Goal: Information Seeking & Learning: Learn about a topic

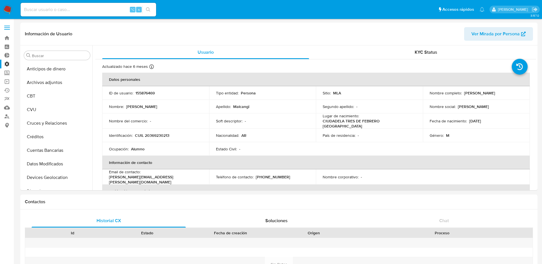
select select "10"
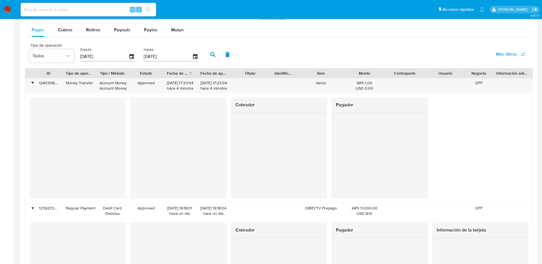
scroll to position [292, 0]
click at [118, 8] on input at bounding box center [88, 9] width 135 height 7
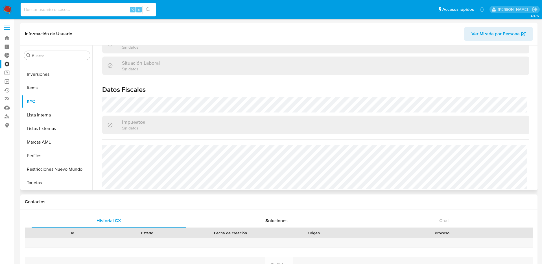
scroll to position [0, 0]
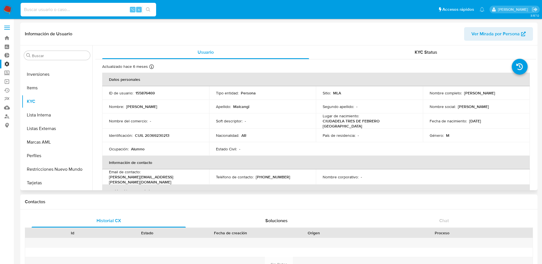
click at [137, 96] on td "ID de usuario : 155876469" at bounding box center [155, 93] width 107 height 14
click at [142, 93] on p "155876469" at bounding box center [144, 92] width 19 height 5
copy p "155876469"
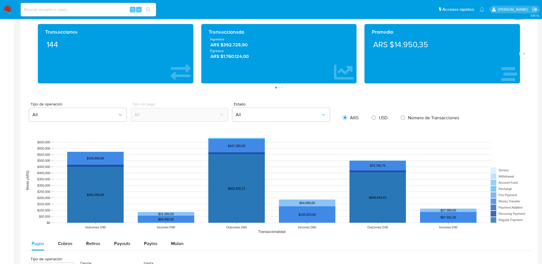
scroll to position [491, 0]
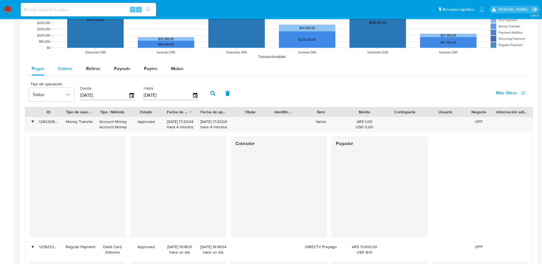
click at [72, 67] on span "Cobros" at bounding box center [65, 68] width 15 height 6
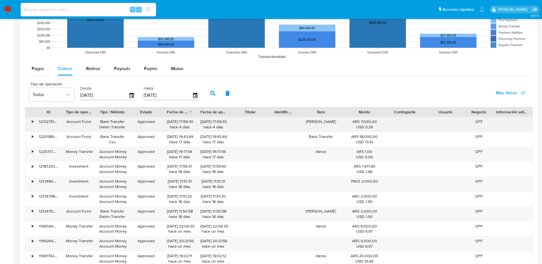
click at [33, 122] on div "•" at bounding box center [32, 121] width 1 height 5
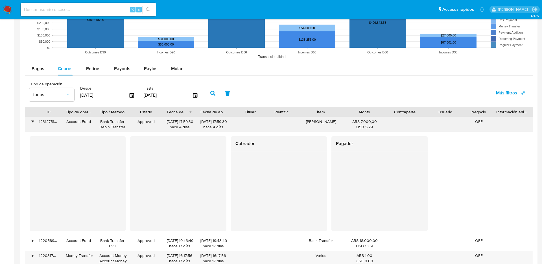
click at [32, 122] on div "•" at bounding box center [32, 121] width 1 height 5
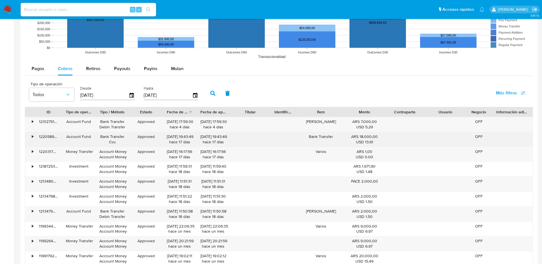
click at [31, 134] on div "•" at bounding box center [30, 139] width 10 height 15
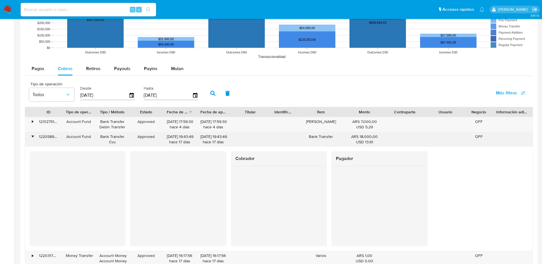
click at [31, 134] on div "•" at bounding box center [30, 139] width 10 height 15
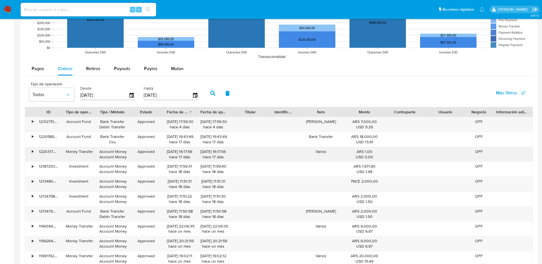
click at [31, 148] on div "•" at bounding box center [30, 154] width 10 height 15
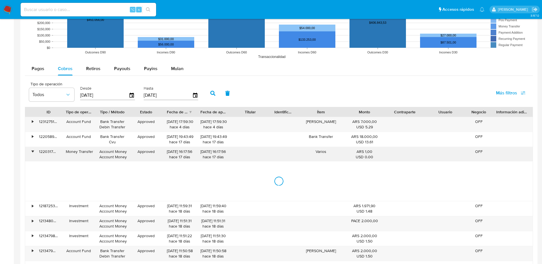
click at [31, 148] on div "•" at bounding box center [30, 154] width 10 height 15
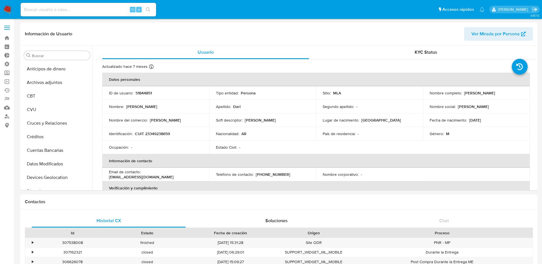
select select "10"
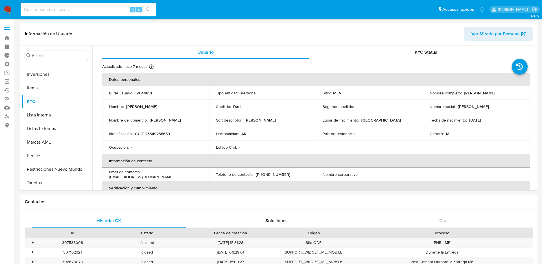
click at [116, 10] on input at bounding box center [88, 9] width 135 height 7
paste input "223314621"
type input "223314621"
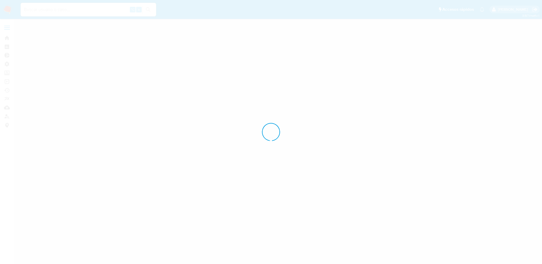
click at [50, 8] on input at bounding box center [88, 9] width 135 height 7
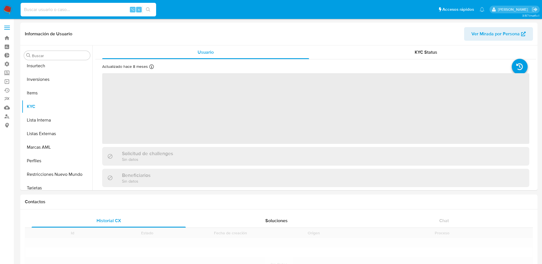
paste input "223314621"
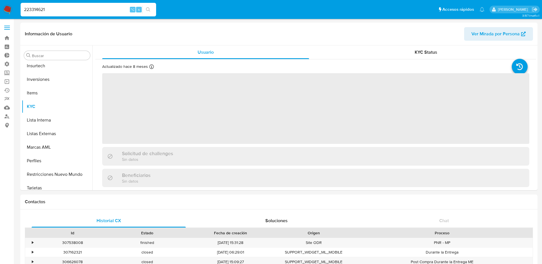
scroll to position [266, 0]
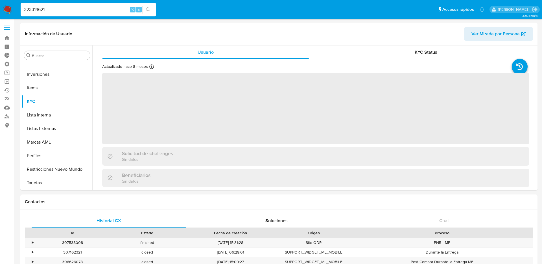
type input "223314621"
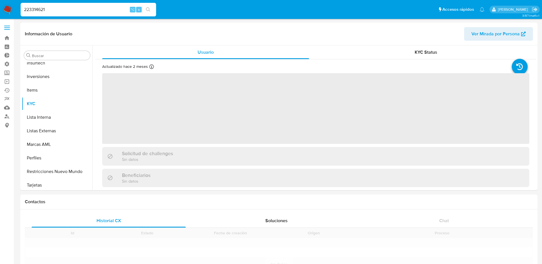
scroll to position [266, 0]
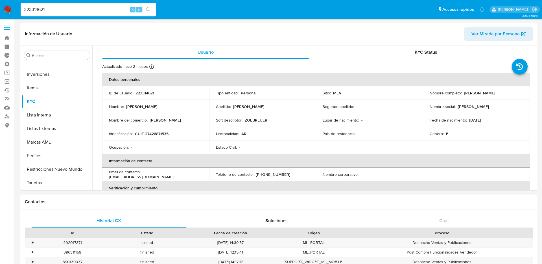
select select "10"
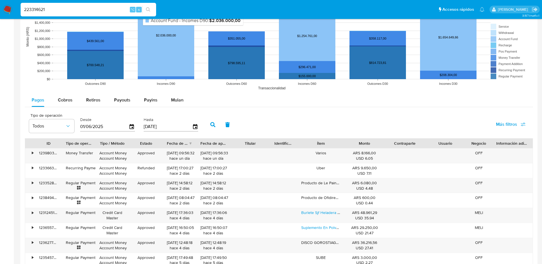
scroll to position [522, 0]
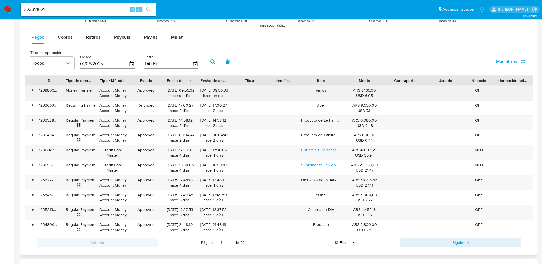
click at [33, 93] on div "•" at bounding box center [32, 89] width 1 height 5
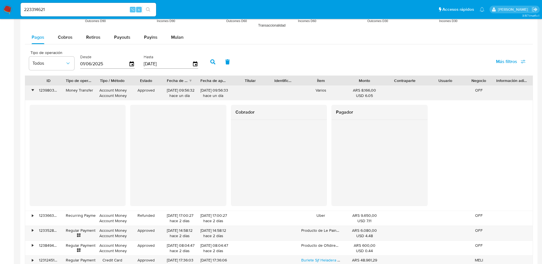
click at [33, 92] on div "•" at bounding box center [32, 89] width 1 height 5
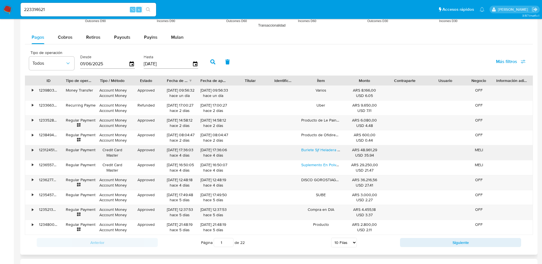
click at [33, 147] on div "•" at bounding box center [32, 149] width 1 height 5
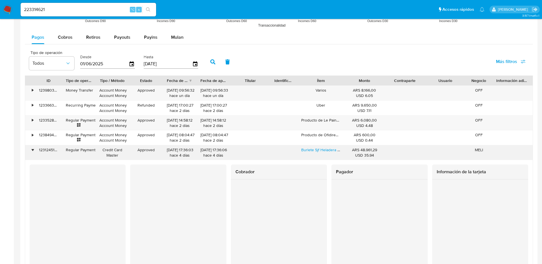
click at [33, 147] on div "•" at bounding box center [32, 149] width 1 height 5
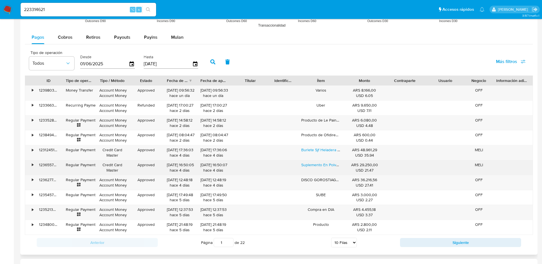
click at [32, 164] on div "•" at bounding box center [32, 164] width 1 height 5
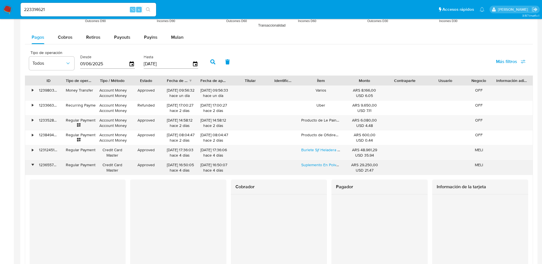
click at [32, 164] on div "•" at bounding box center [32, 164] width 1 height 5
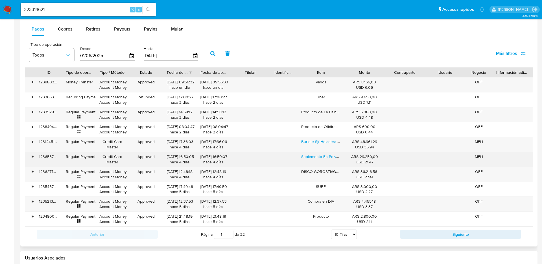
scroll to position [537, 0]
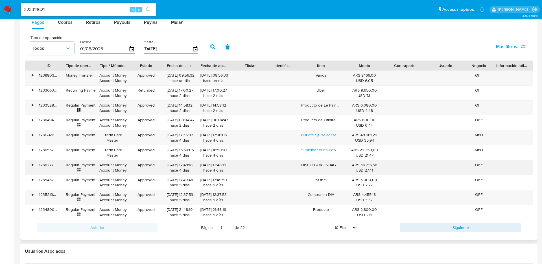
click at [32, 166] on div "•" at bounding box center [32, 164] width 1 height 5
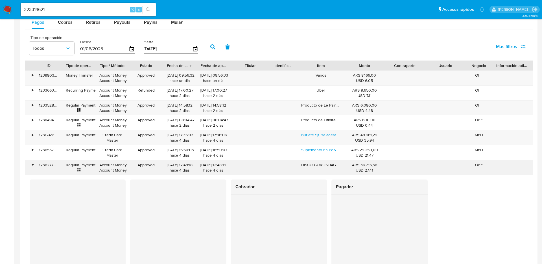
click at [32, 166] on div "•" at bounding box center [32, 164] width 1 height 5
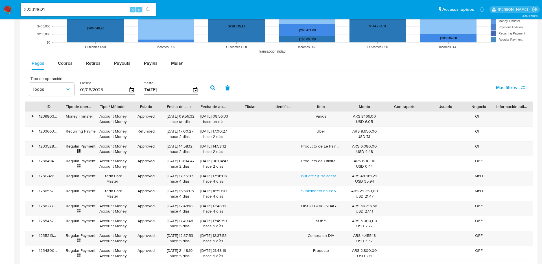
scroll to position [495, 0]
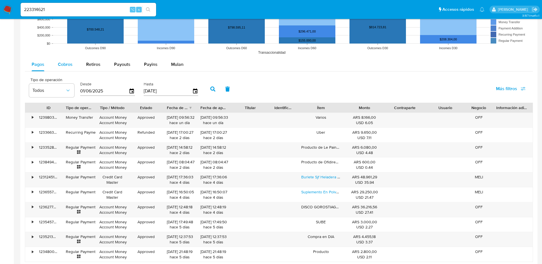
click at [74, 62] on button "Cobros" at bounding box center [65, 65] width 28 height 14
select select "10"
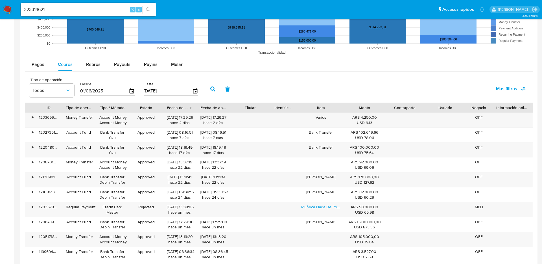
click at [24, 206] on div at bounding box center [278, 54] width 517 height 453
click at [30, 207] on div "•" at bounding box center [30, 209] width 10 height 15
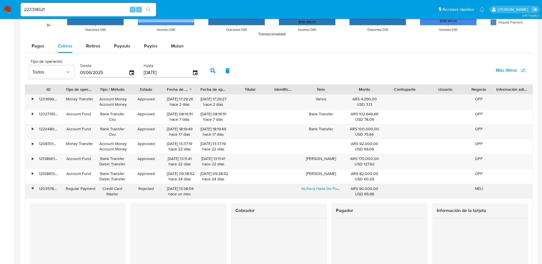
scroll to position [514, 0]
click at [29, 184] on div "•" at bounding box center [30, 190] width 10 height 15
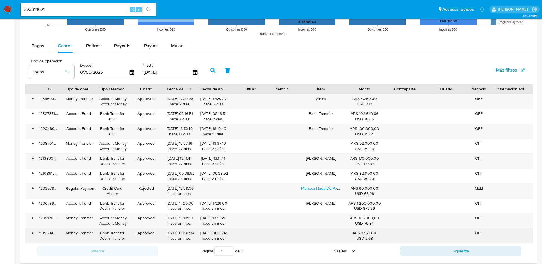
click at [28, 231] on div "•" at bounding box center [30, 235] width 10 height 15
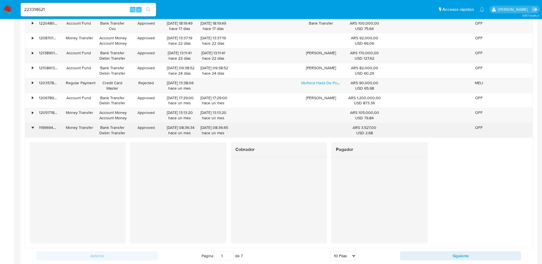
click at [30, 126] on div "•" at bounding box center [30, 130] width 10 height 15
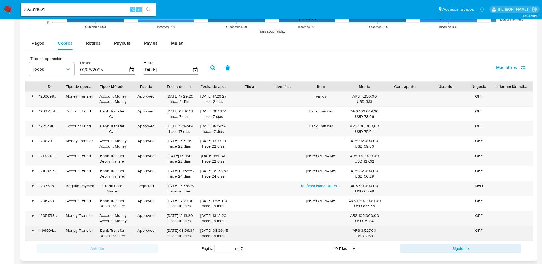
scroll to position [514, 0]
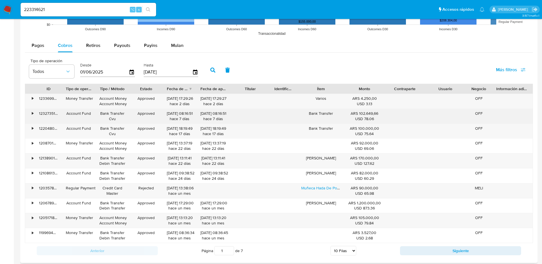
click at [33, 114] on div "•" at bounding box center [32, 113] width 1 height 5
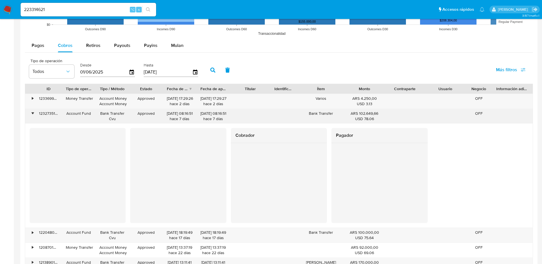
click at [33, 114] on div "•" at bounding box center [32, 113] width 1 height 5
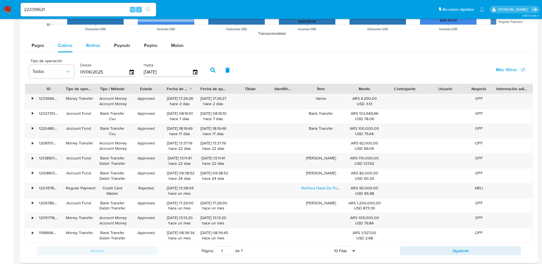
click at [95, 48] on span "Retiros" at bounding box center [93, 45] width 14 height 6
select select "10"
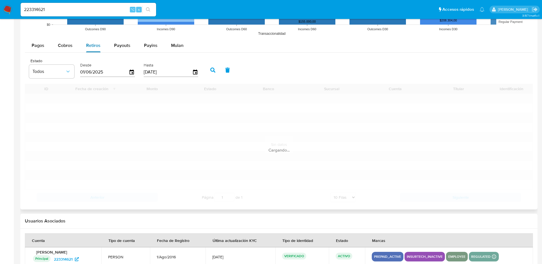
scroll to position [466, 0]
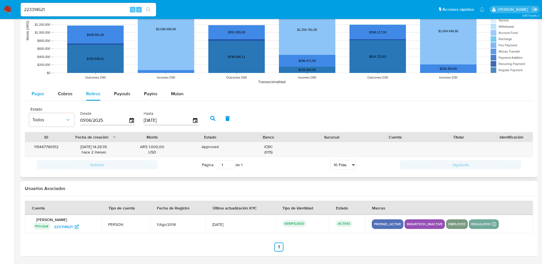
click at [36, 94] on span "Pagos" at bounding box center [38, 93] width 13 height 6
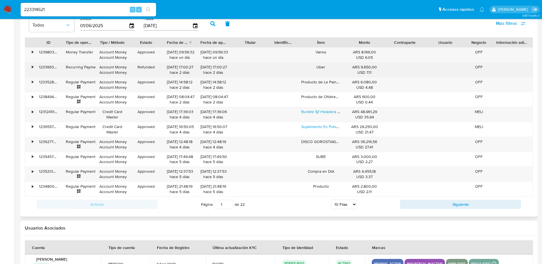
scroll to position [563, 0]
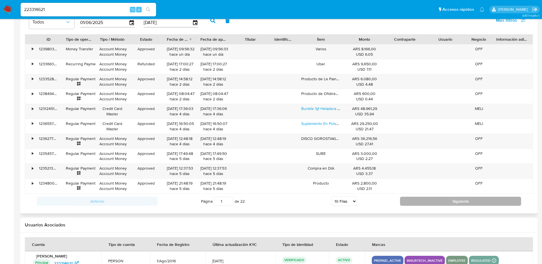
click at [404, 198] on button "Siguiente" at bounding box center [460, 200] width 121 height 9
type input "2"
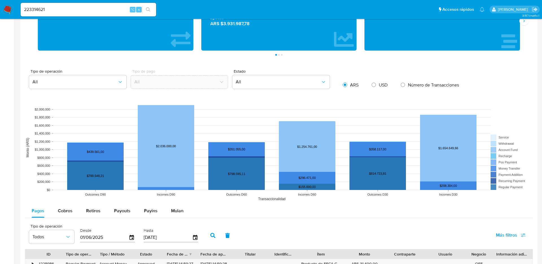
scroll to position [268, 0]
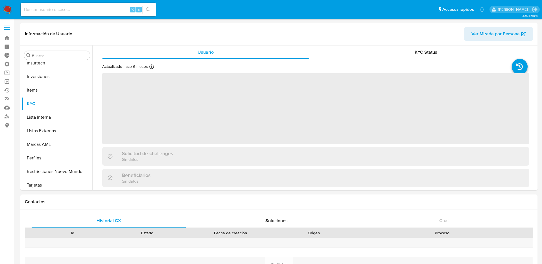
scroll to position [266, 0]
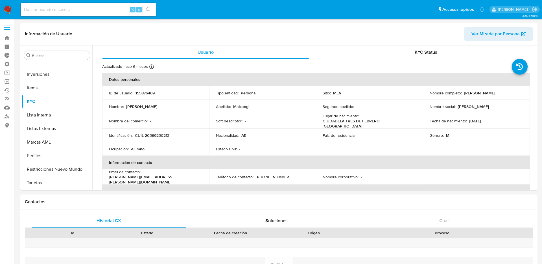
select select "10"
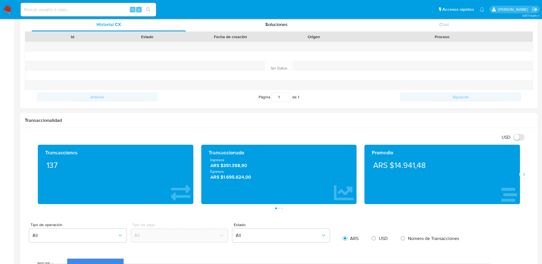
scroll to position [353, 0]
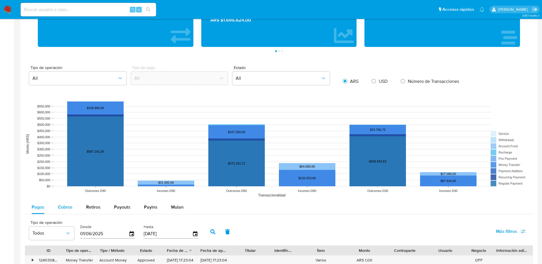
click at [69, 209] on span "Cobros" at bounding box center [65, 206] width 15 height 6
select select "10"
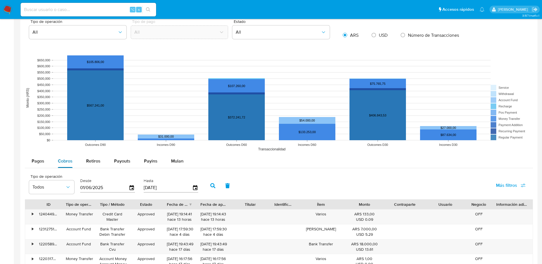
scroll to position [405, 0]
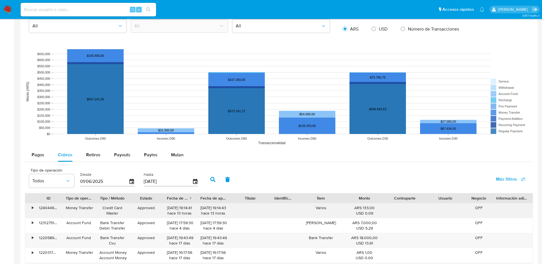
click at [32, 206] on div "•" at bounding box center [32, 207] width 1 height 5
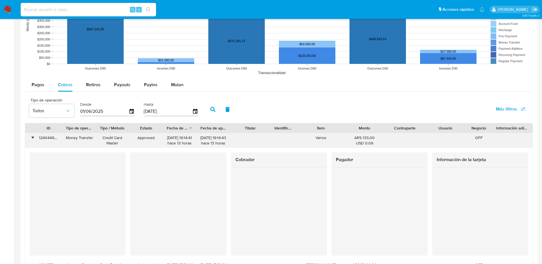
scroll to position [493, 0]
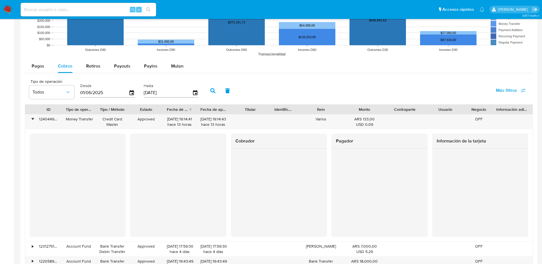
click at [97, 7] on input at bounding box center [88, 9] width 135 height 7
paste input "155320527"
type input "155320527"
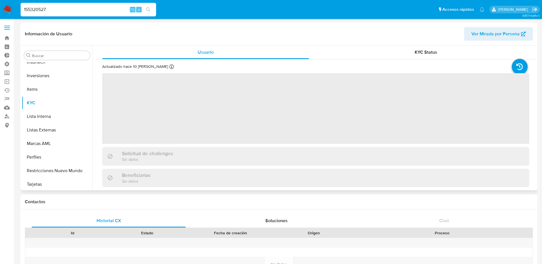
scroll to position [266, 0]
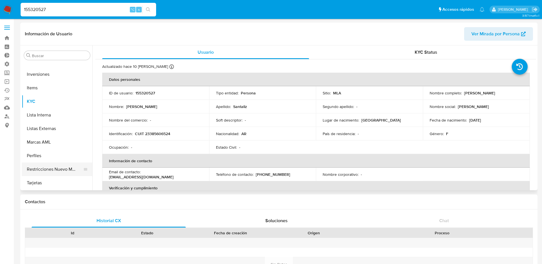
select select "10"
click at [71, 164] on button "Restricciones Nuevo Mundo" at bounding box center [55, 169] width 66 height 14
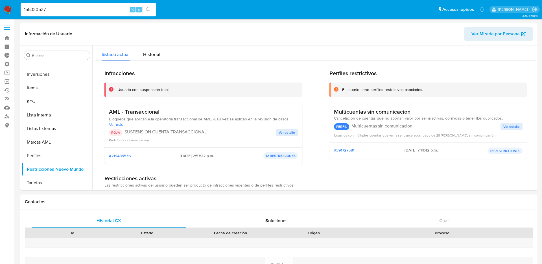
click at [82, 6] on input "155320527" at bounding box center [88, 9] width 135 height 7
paste input "576801191"
type input "576801191"
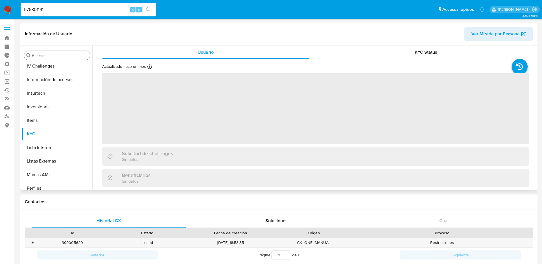
scroll to position [266, 0]
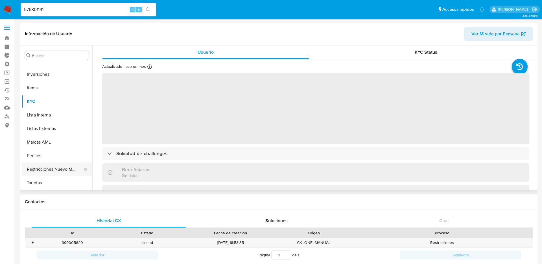
click at [49, 171] on button "Restricciones Nuevo Mundo" at bounding box center [55, 169] width 66 height 14
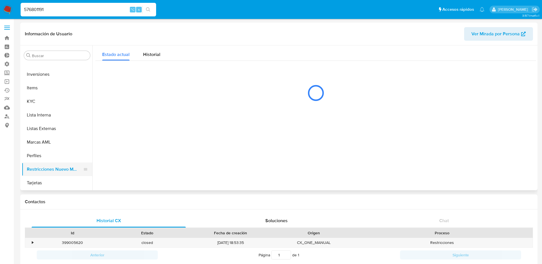
select select "10"
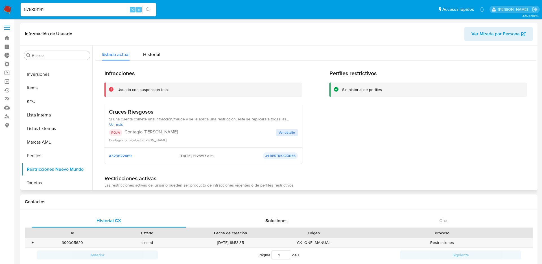
click at [283, 131] on span "Ver detalle" at bounding box center [286, 133] width 16 height 6
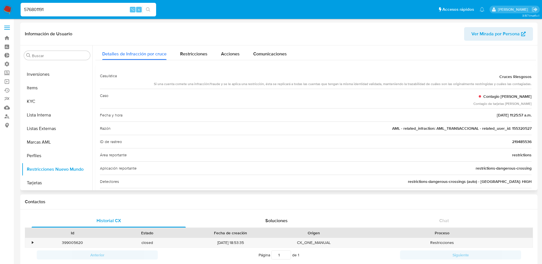
scroll to position [0, 0]
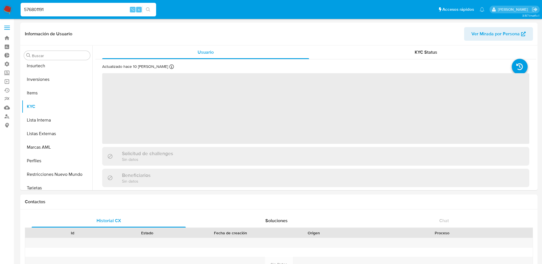
scroll to position [266, 0]
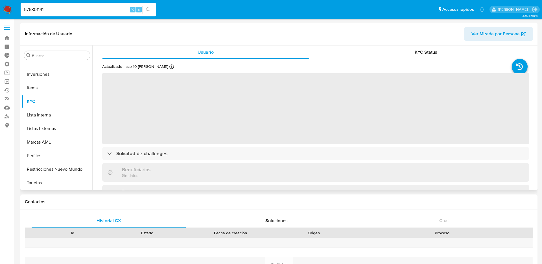
select select "10"
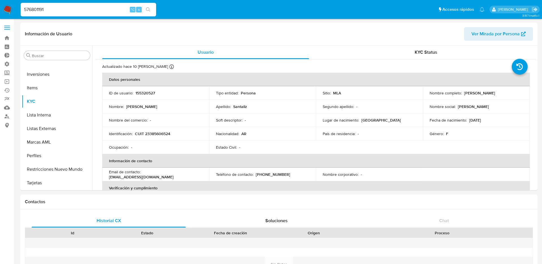
click at [85, 8] on input "576801191" at bounding box center [88, 9] width 135 height 7
paste input "322703988"
type input "322703988"
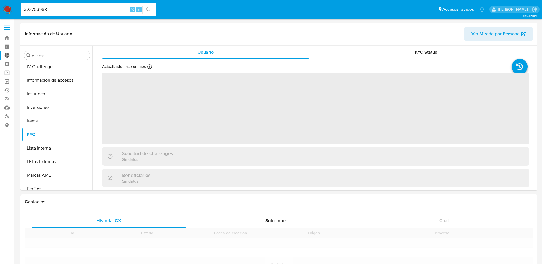
scroll to position [266, 0]
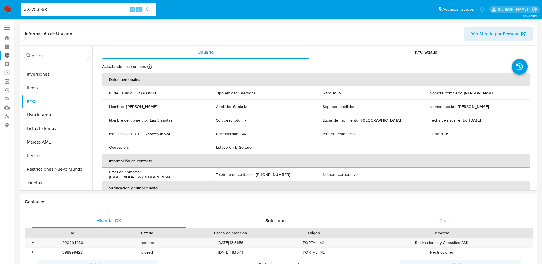
select select "10"
click at [77, 153] on button "Perfiles" at bounding box center [55, 156] width 66 height 14
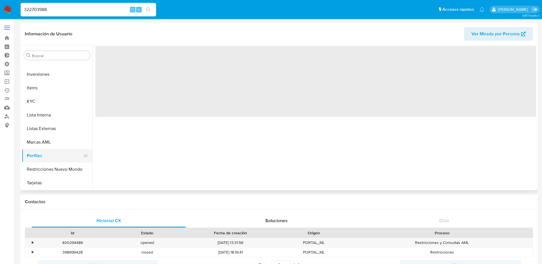
click at [73, 161] on button "Perfiles" at bounding box center [55, 156] width 66 height 14
click at [72, 168] on button "Restricciones Nuevo Mundo" at bounding box center [55, 169] width 66 height 14
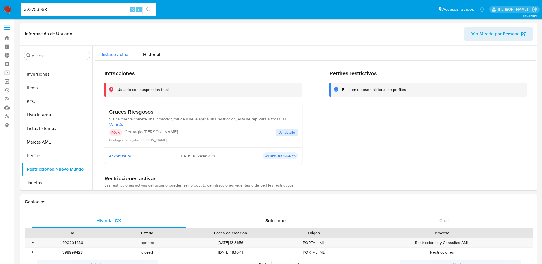
click at [91, 8] on input "322703988" at bounding box center [88, 9] width 135 height 7
paste input "2319341851"
type input "2319341851"
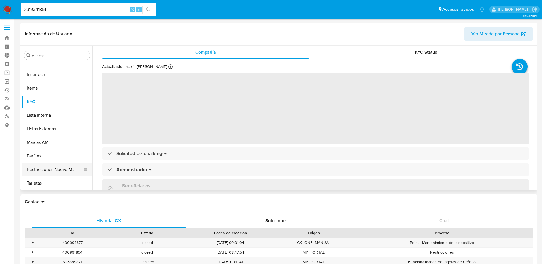
scroll to position [252, 0]
click at [54, 168] on button "Restricciones Nuevo Mundo" at bounding box center [55, 169] width 66 height 14
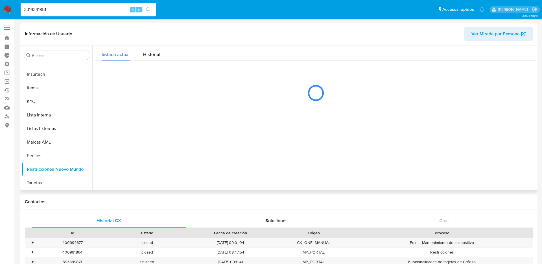
select select "10"
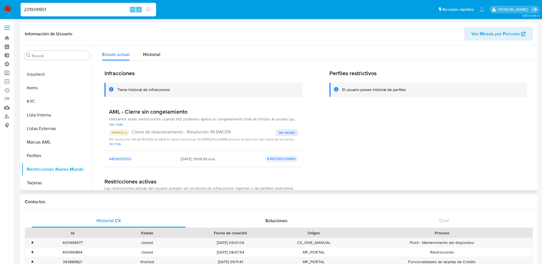
click at [83, 7] on input "2319341851" at bounding box center [88, 9] width 135 height 7
paste input "651823555"
type input "2651823555"
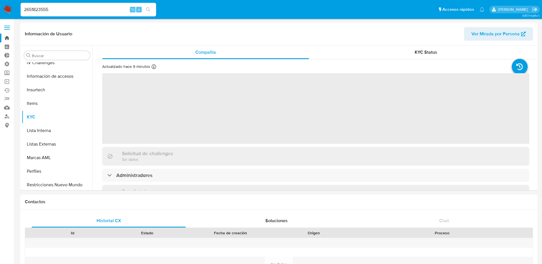
scroll to position [252, 0]
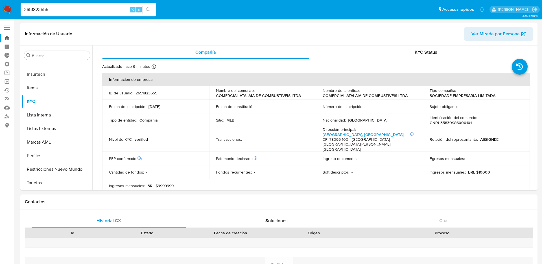
select select "10"
click at [57, 167] on button "Restricciones Nuevo Mundo" at bounding box center [55, 169] width 66 height 14
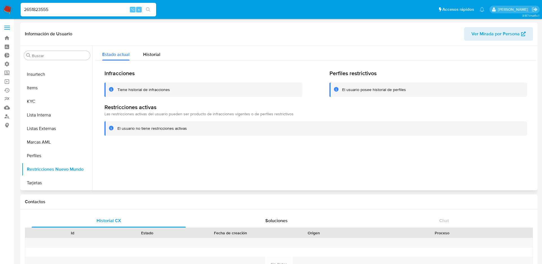
click at [158, 63] on div "Infracciones Tiene historial de infracciones Perfiles restrictivos El usuario p…" at bounding box center [315, 103] width 440 height 84
click at [156, 56] on span "Historial" at bounding box center [151, 54] width 17 height 6
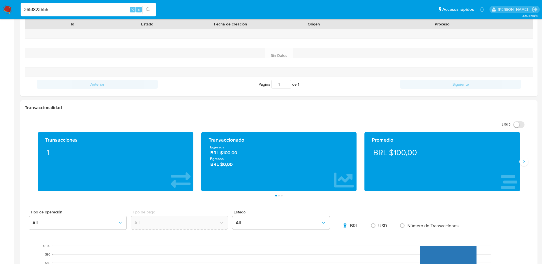
scroll to position [129, 0]
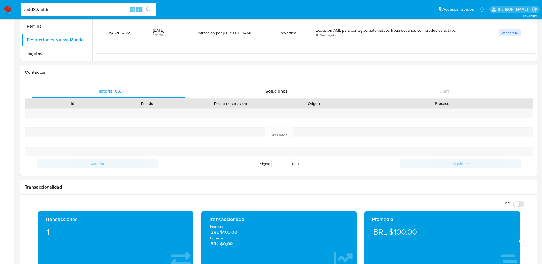
click at [94, 13] on input "2651823555" at bounding box center [88, 9] width 135 height 7
type input "ericmalcangi"
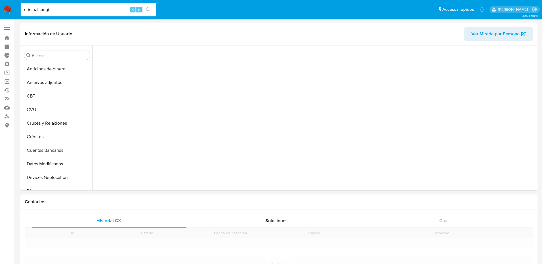
scroll to position [119, 0]
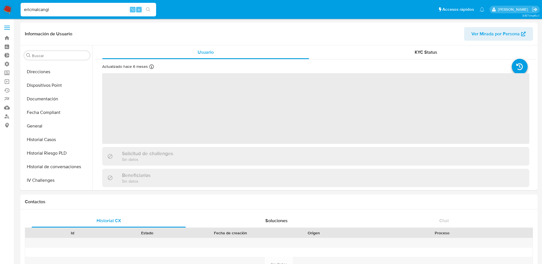
select select "10"
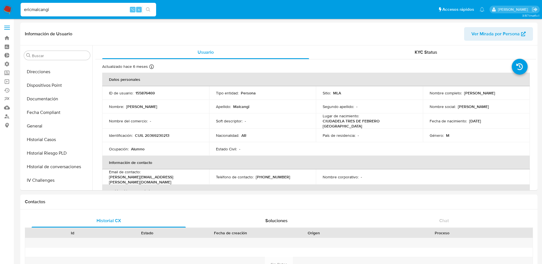
scroll to position [266, 0]
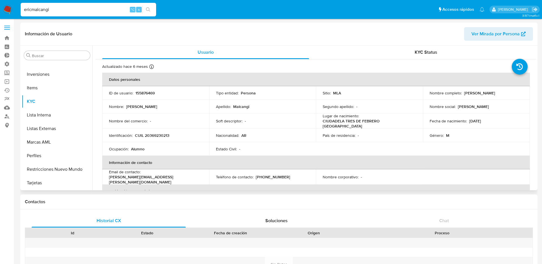
click at [148, 92] on p "155876469" at bounding box center [144, 92] width 19 height 5
copy p "155876469"
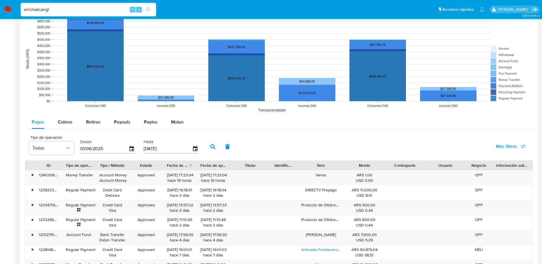
scroll to position [438, 0]
click at [54, 176] on div "124030856878" at bounding box center [48, 177] width 27 height 15
click at [70, 124] on span "Cobros" at bounding box center [65, 121] width 15 height 6
select select "10"
